Goal: Find contact information: Find contact information

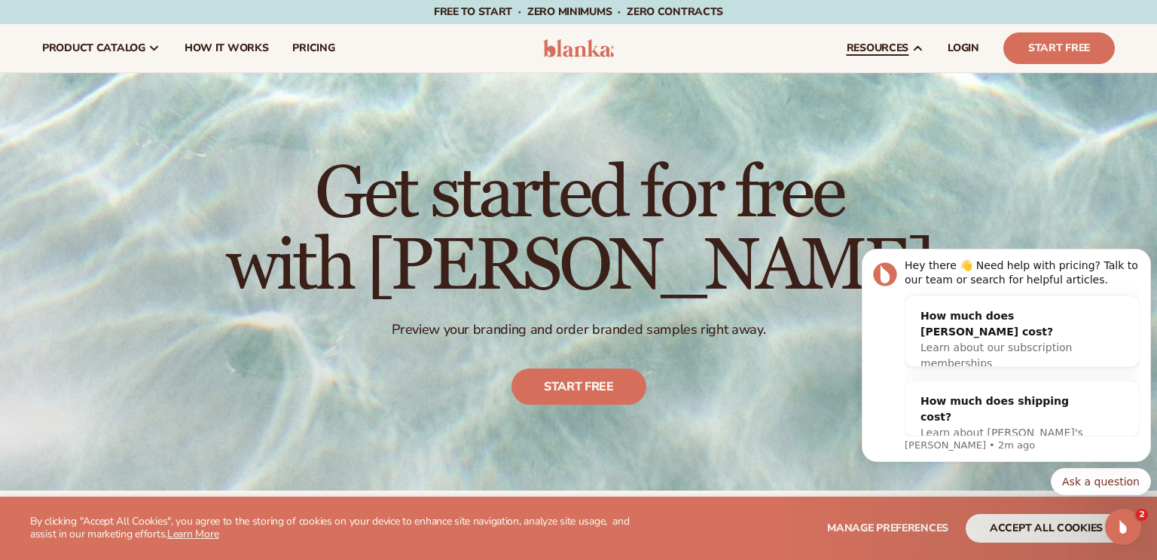
click at [898, 63] on link "resources" at bounding box center [885, 48] width 101 height 48
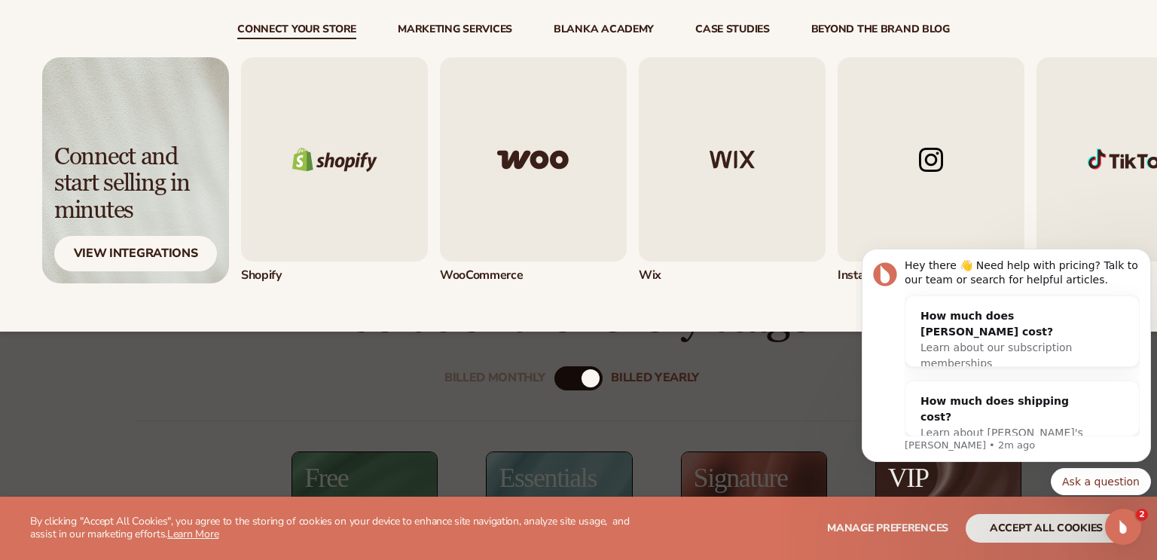
scroll to position [247, 0]
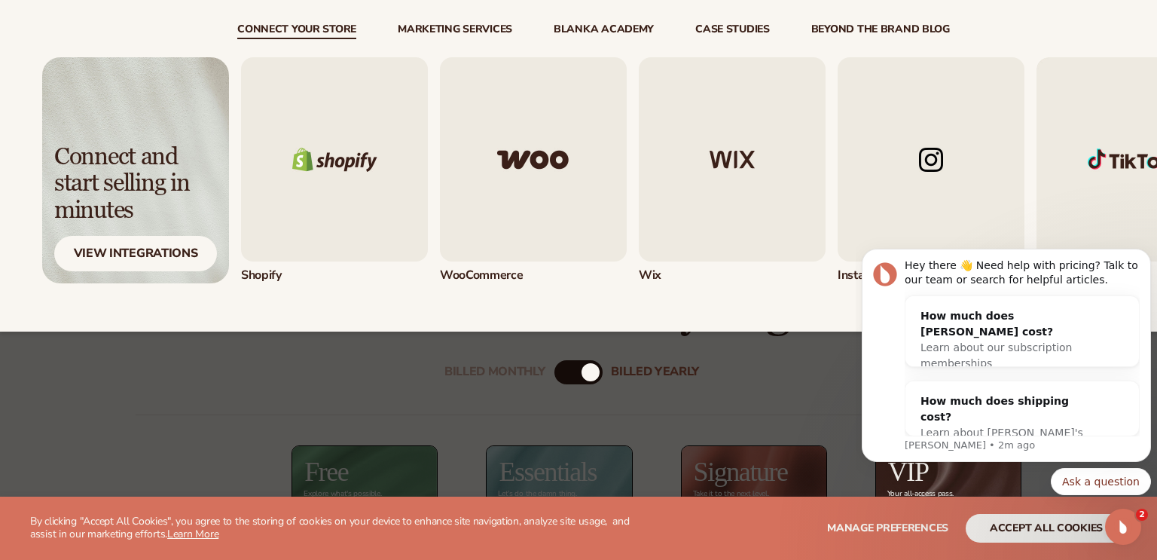
click at [1117, 215] on body "Hey there 👋 Need help with pricing? Talk to our team or search for helpful arti…" at bounding box center [1006, 359] width 289 height 308
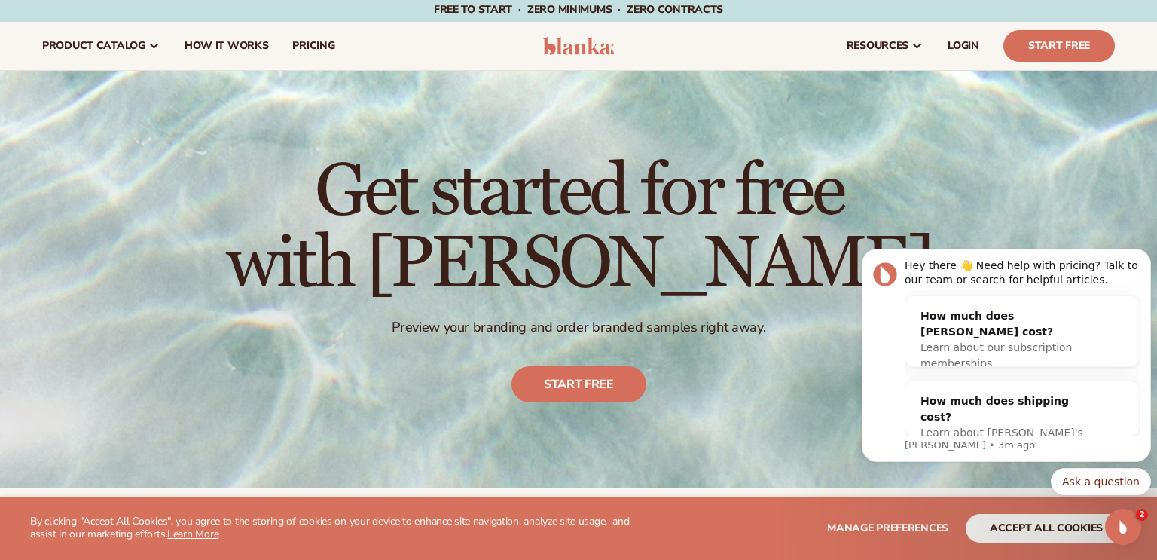
scroll to position [0, 0]
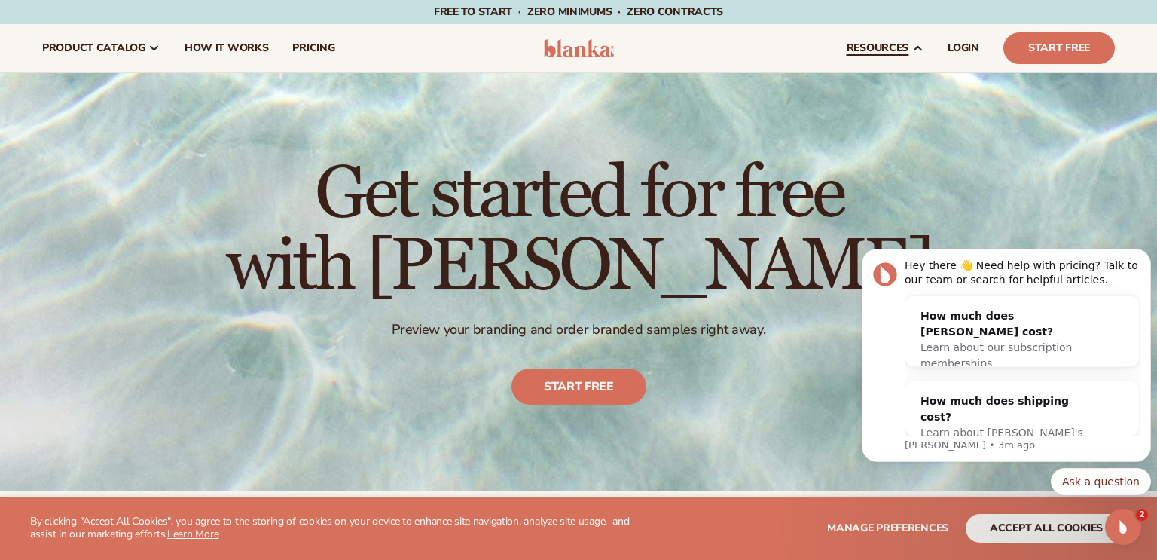
click at [888, 48] on span "resources" at bounding box center [878, 48] width 62 height 12
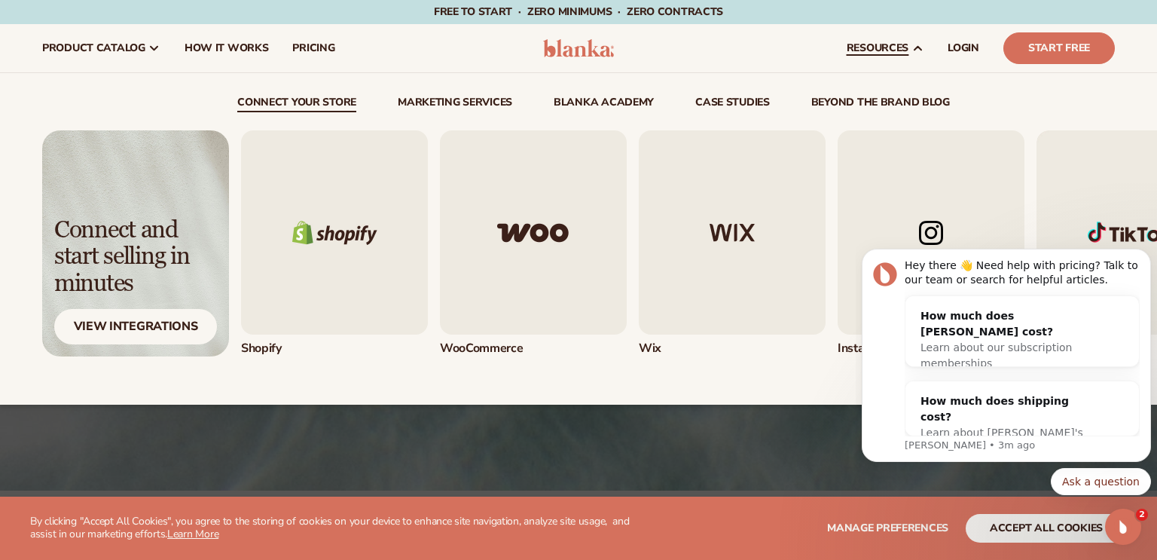
click at [480, 108] on link "Marketing services" at bounding box center [455, 104] width 115 height 15
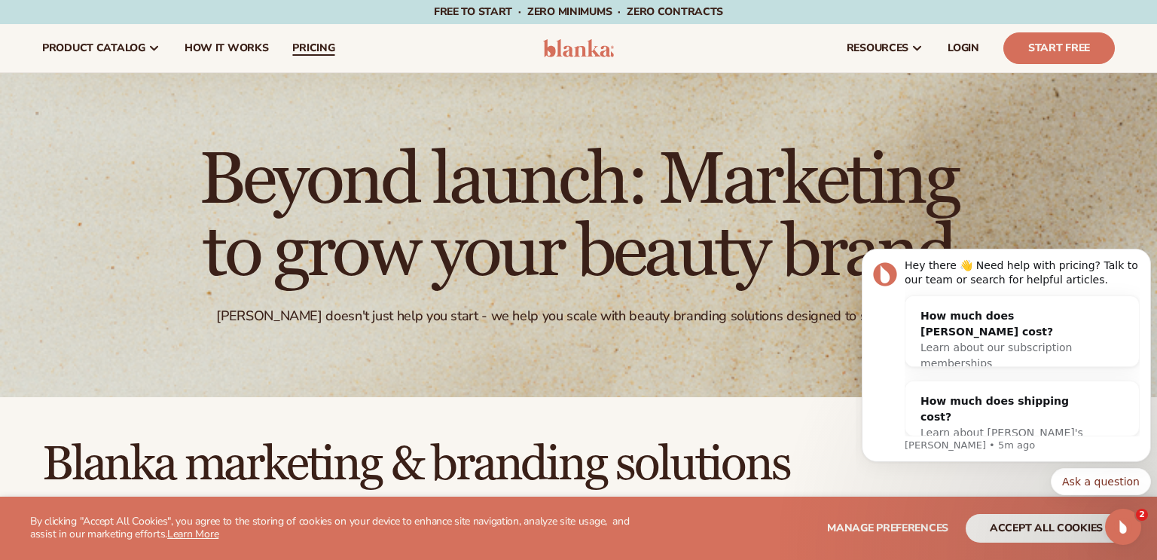
click at [316, 38] on link "pricing" at bounding box center [313, 48] width 66 height 48
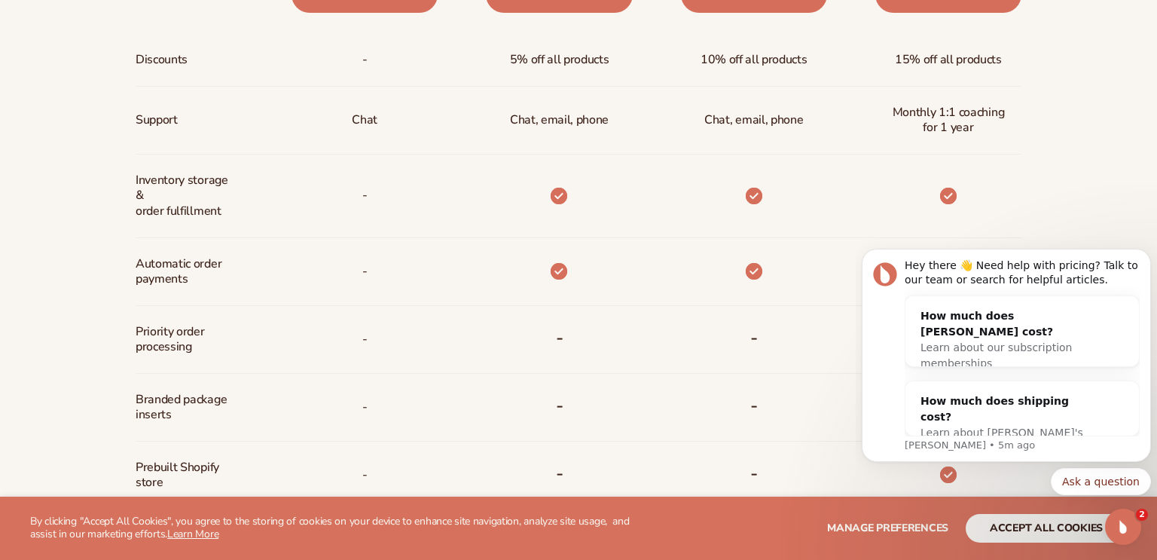
scroll to position [942, 0]
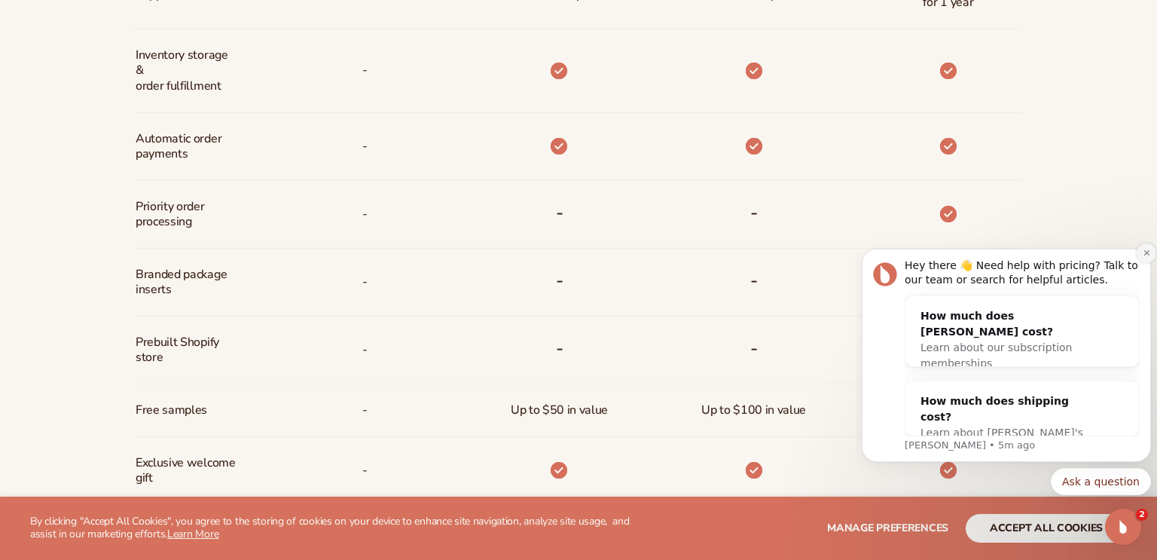
click at [1141, 254] on button "Dismiss notification" at bounding box center [1147, 253] width 20 height 20
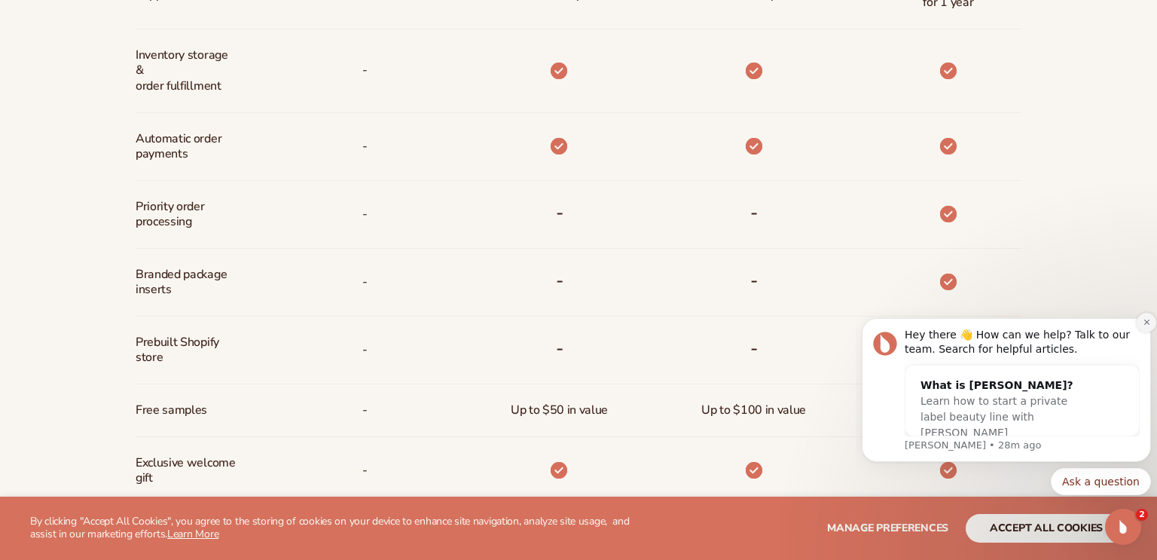
click at [1141, 326] on button "Dismiss notification" at bounding box center [1147, 323] width 20 height 20
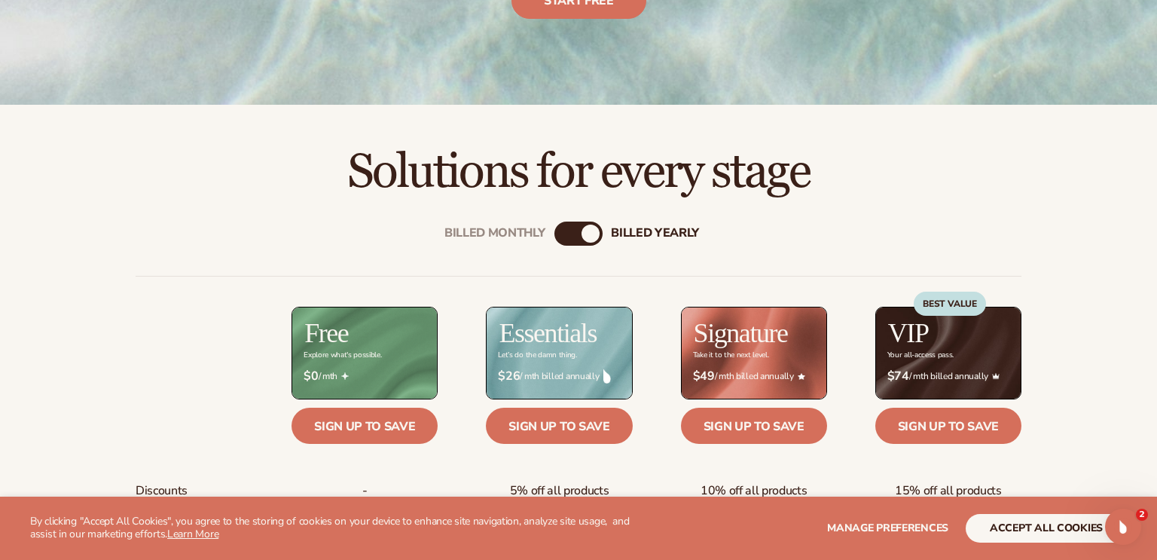
scroll to position [0, 0]
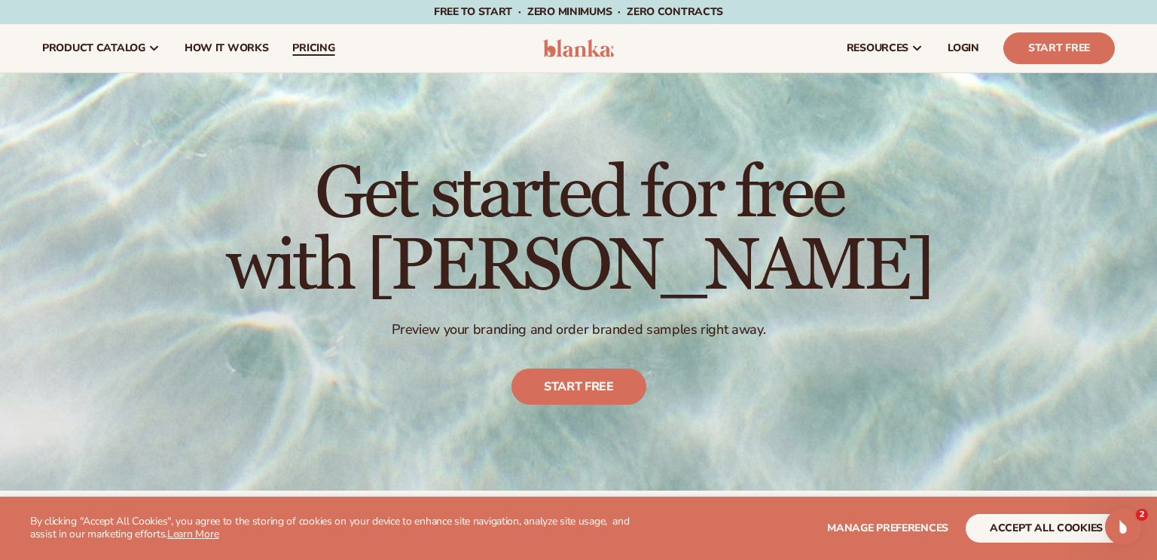
click at [301, 44] on span "pricing" at bounding box center [313, 48] width 42 height 12
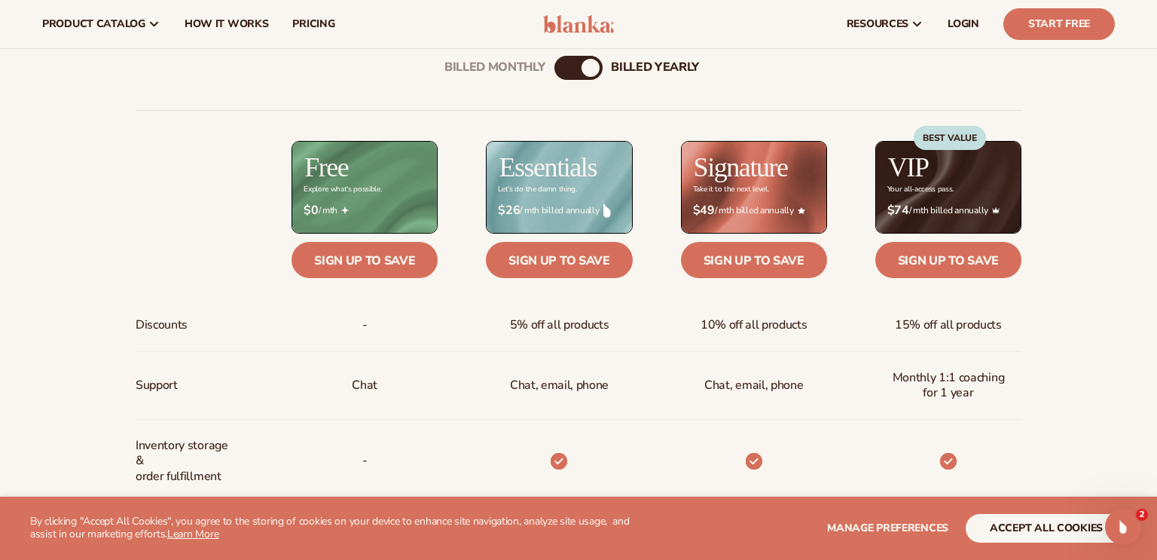
scroll to position [551, 0]
click at [966, 268] on link "Sign up to save" at bounding box center [948, 260] width 146 height 36
click at [945, 258] on link "Sign up to save" at bounding box center [948, 260] width 146 height 36
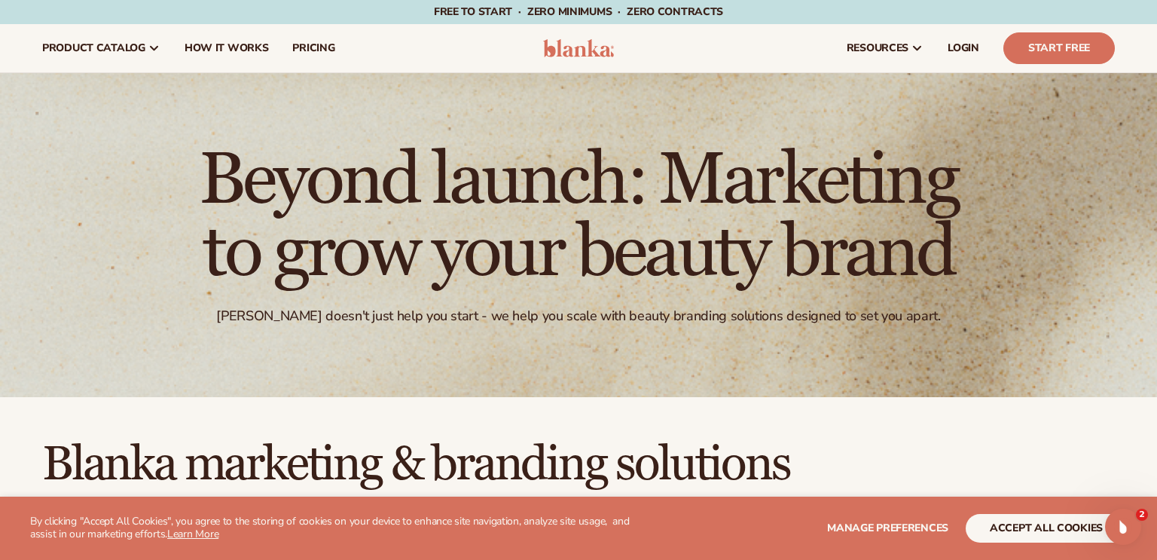
scroll to position [6, 0]
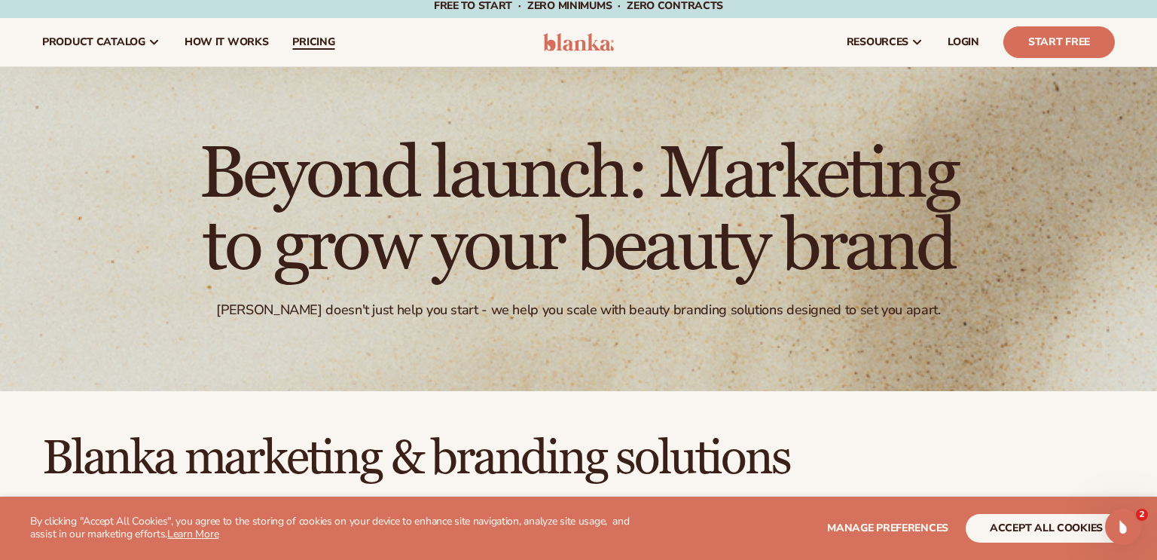
click at [306, 44] on span "pricing" at bounding box center [313, 42] width 42 height 12
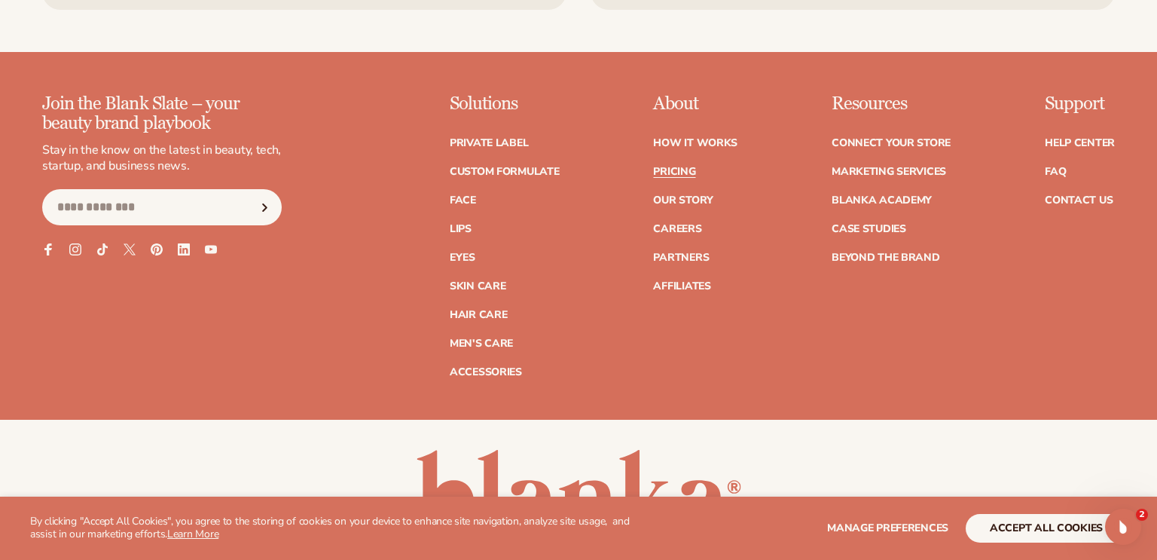
scroll to position [3216, 0]
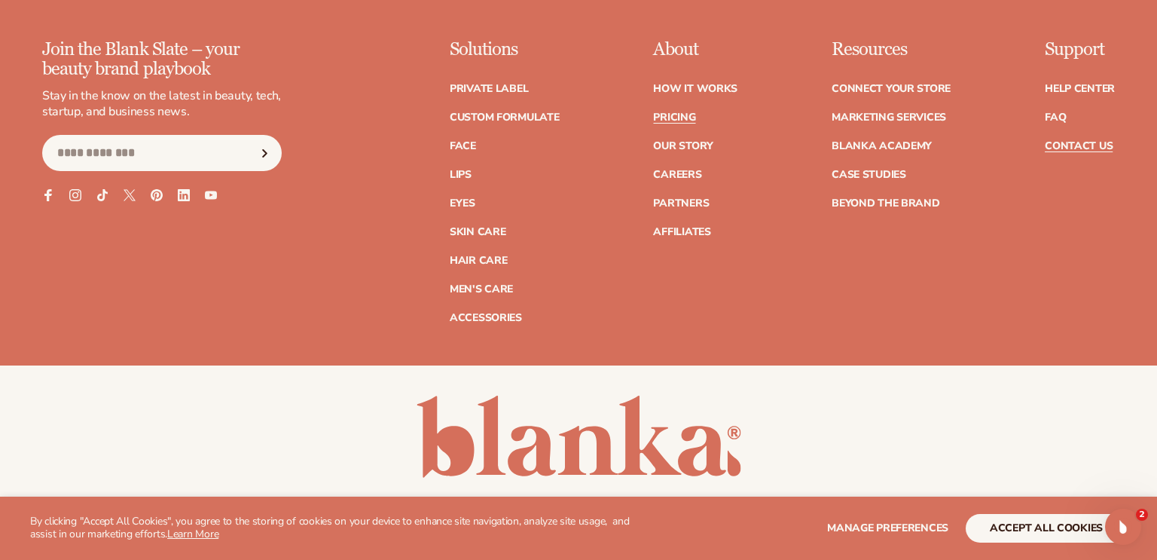
click at [1061, 143] on link "Contact Us" at bounding box center [1079, 146] width 68 height 11
